Goal: Task Accomplishment & Management: Manage account settings

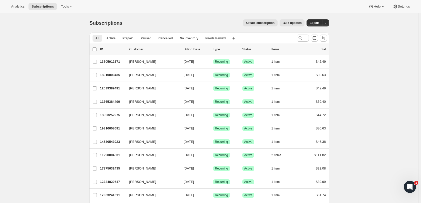
click at [19, 7] on span "Analytics" at bounding box center [17, 7] width 13 height 4
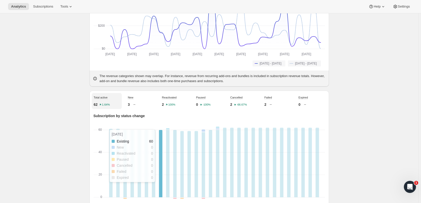
scroll to position [101, 0]
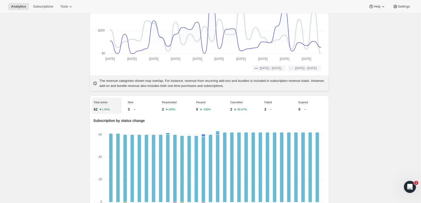
click at [44, 8] on span "Subscriptions" at bounding box center [43, 7] width 20 height 4
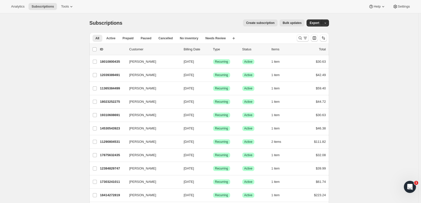
click at [302, 38] on icon "Search and filter results" at bounding box center [300, 38] width 5 height 5
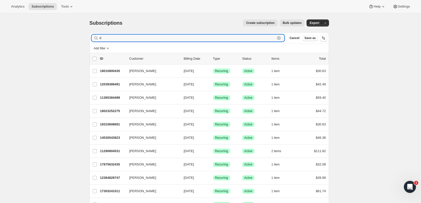
click at [106, 39] on input "d" at bounding box center [188, 38] width 176 height 7
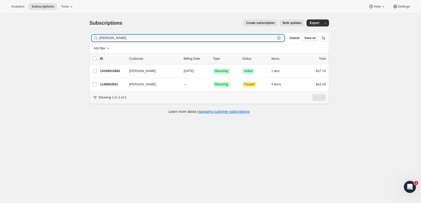
type input "[PERSON_NAME]"
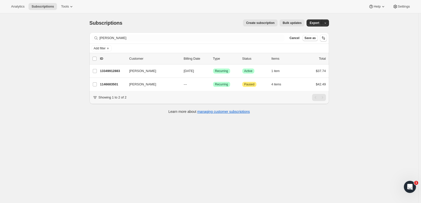
click at [117, 70] on p "13349912883" at bounding box center [112, 71] width 25 height 5
